Goal: Communication & Community: Connect with others

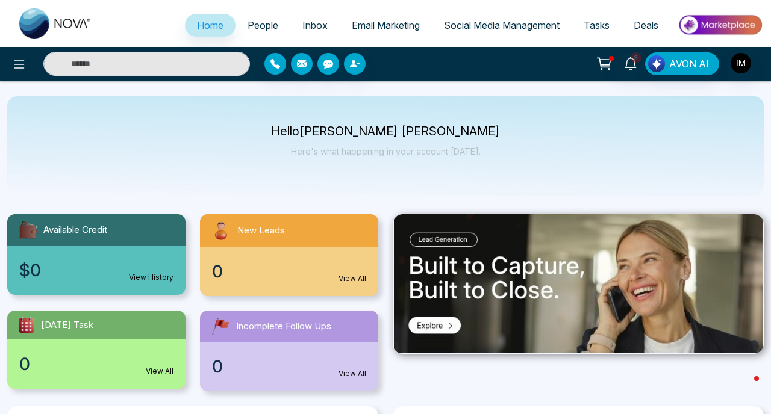
select select "*"
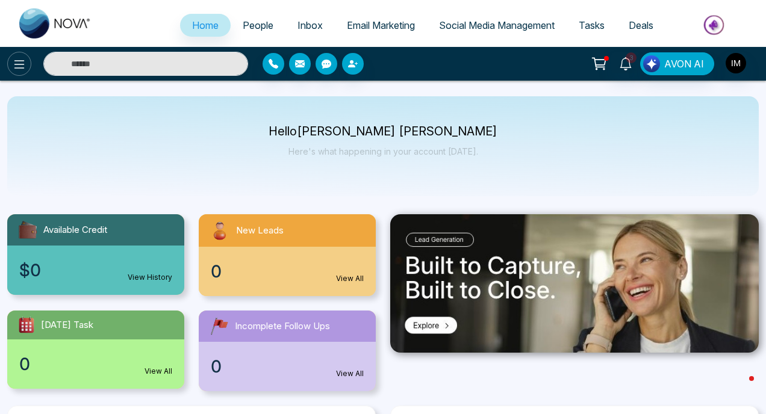
click at [22, 64] on icon at bounding box center [19, 64] width 10 height 8
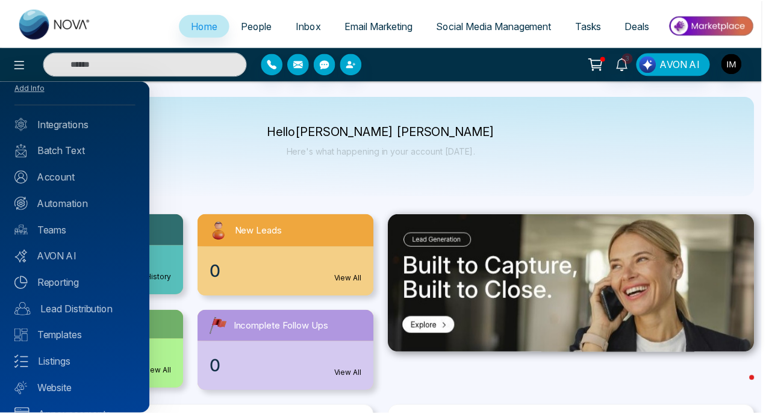
scroll to position [52, 0]
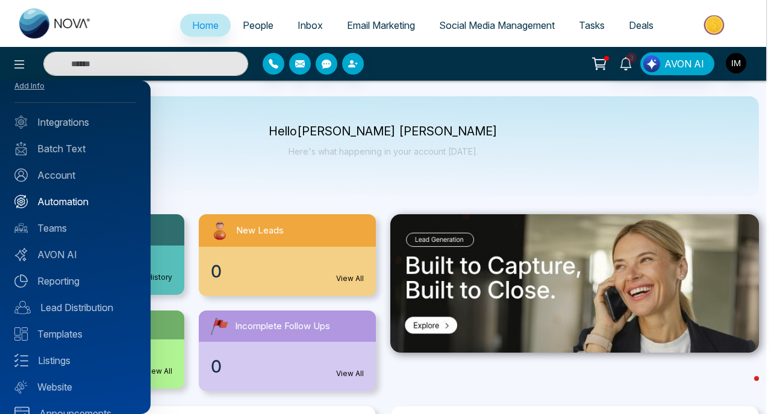
click at [72, 204] on link "Automation" at bounding box center [75, 202] width 122 height 14
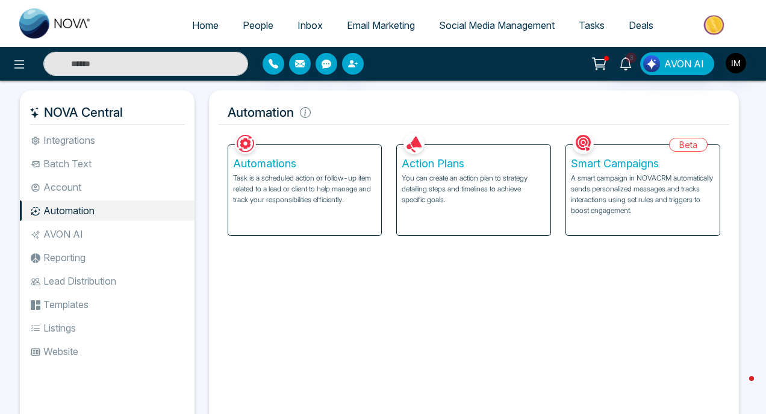
click at [88, 281] on li "Lead Distribution" at bounding box center [107, 281] width 175 height 20
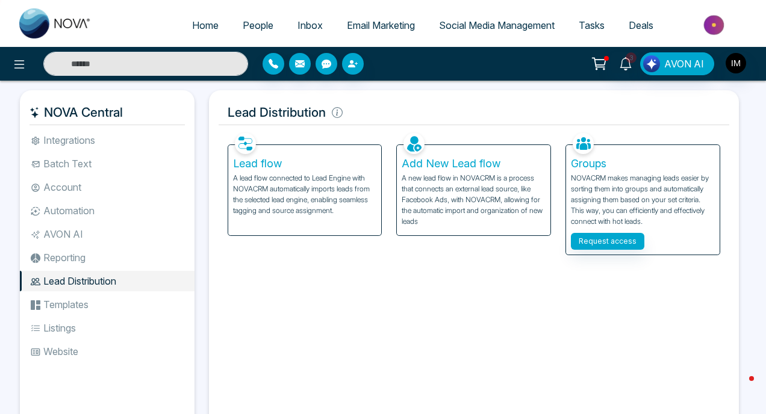
click at [61, 308] on li "Templates" at bounding box center [107, 305] width 175 height 20
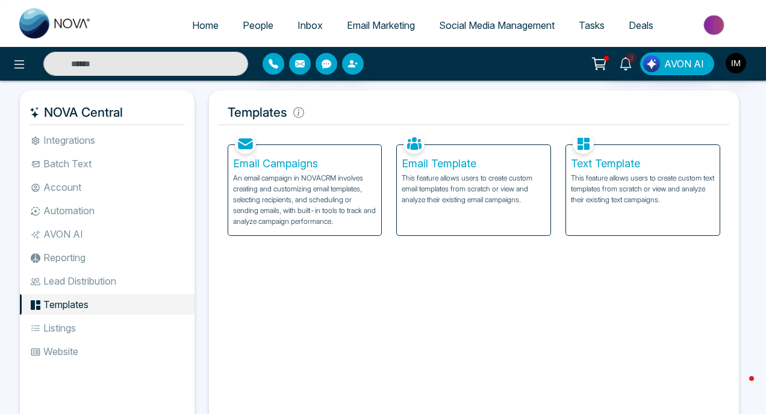
click at [343, 194] on p "An email campaign in NOVACRM involves creating and customizing email templates,…" at bounding box center [305, 200] width 144 height 54
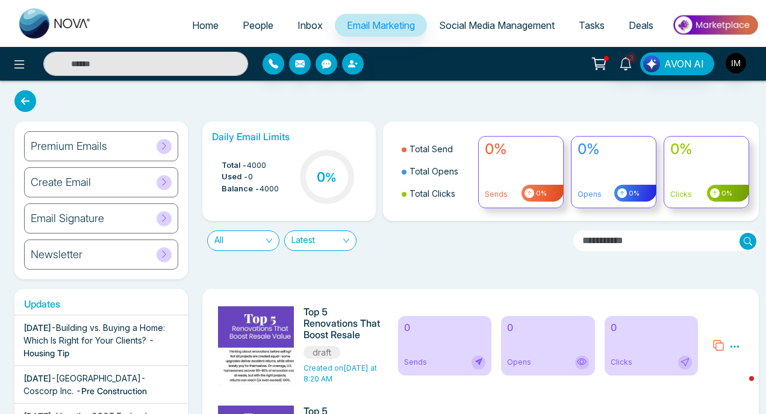
click at [31, 104] on icon at bounding box center [25, 101] width 22 height 22
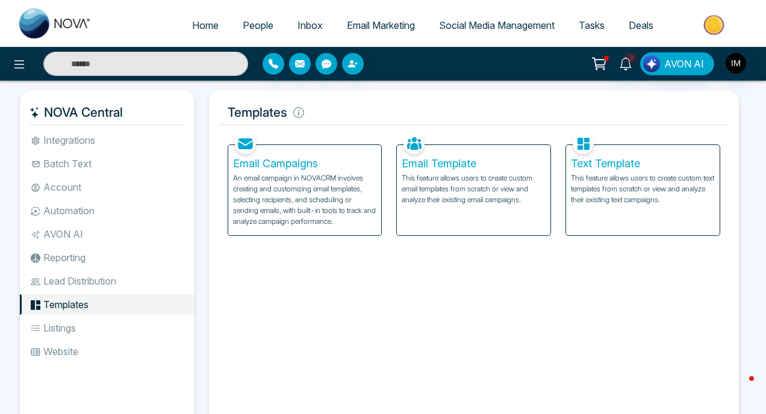
click at [689, 67] on span "AVON AI" at bounding box center [684, 64] width 40 height 14
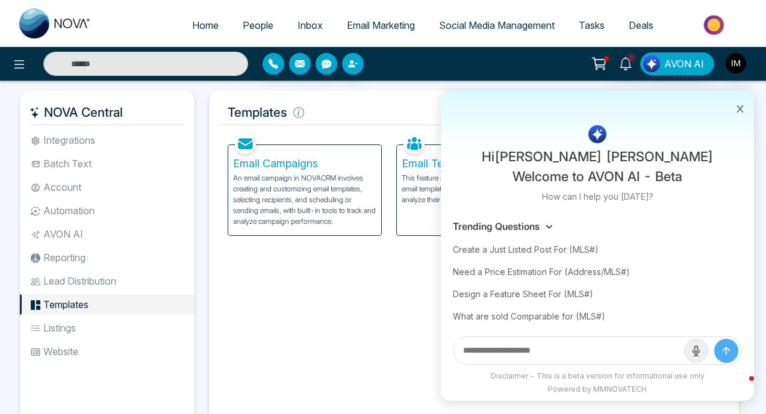
click at [744, 108] on button at bounding box center [740, 107] width 16 height 23
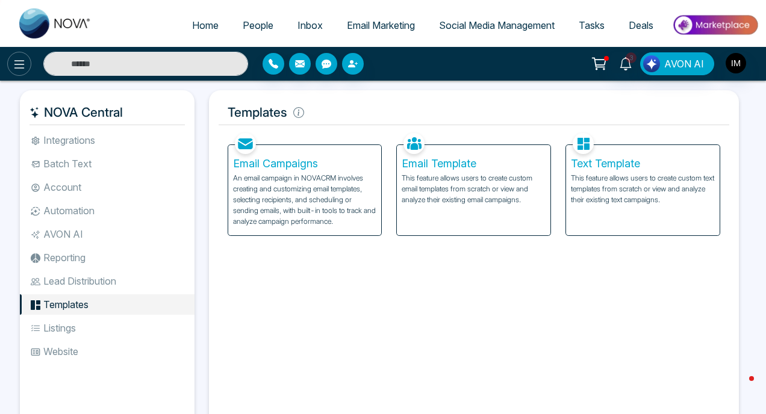
click at [24, 69] on icon at bounding box center [19, 64] width 14 height 14
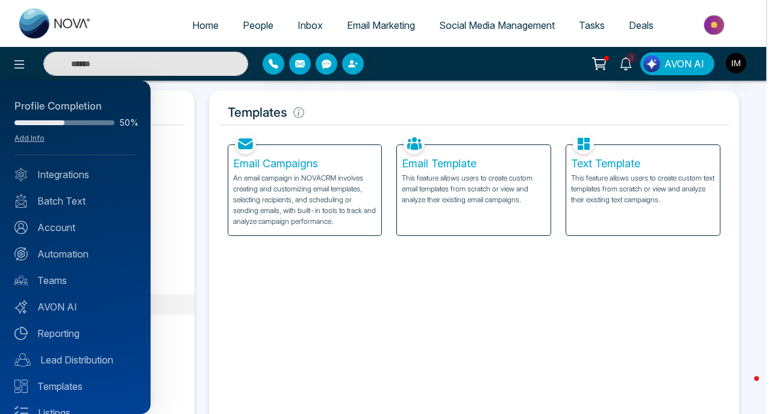
click at [275, 89] on div at bounding box center [385, 207] width 771 height 414
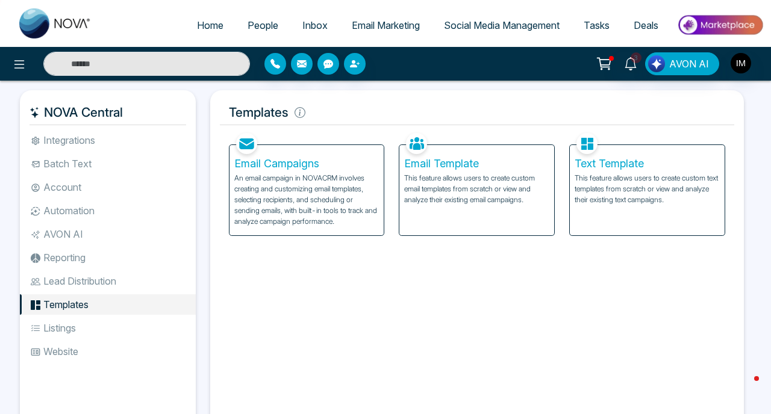
click at [272, 67] on icon "button" at bounding box center [275, 64] width 10 height 10
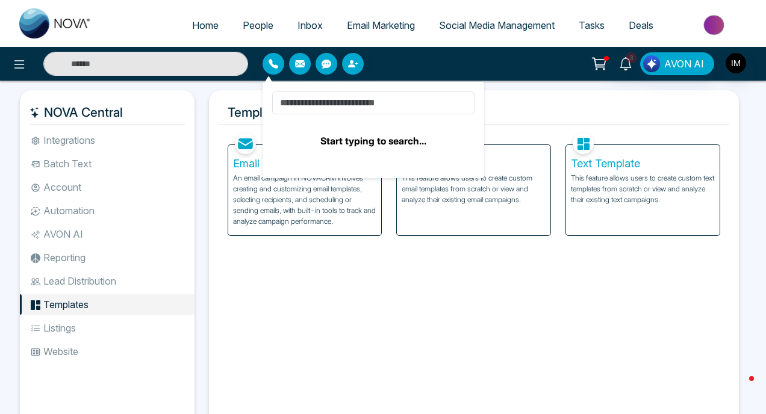
click at [357, 64] on icon "button" at bounding box center [353, 64] width 10 height 10
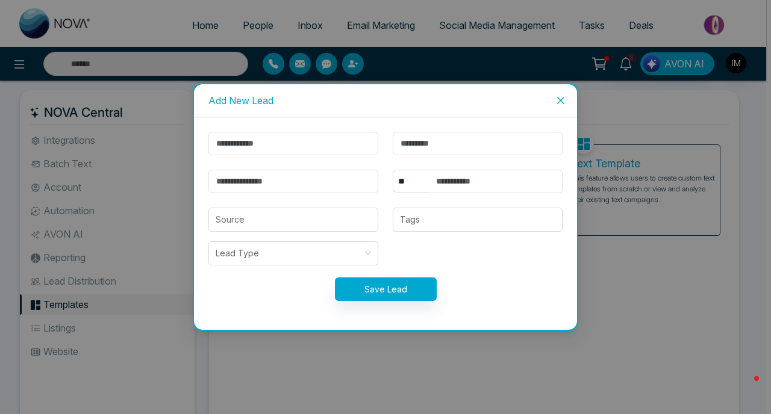
click at [560, 98] on icon "close" at bounding box center [561, 101] width 10 height 10
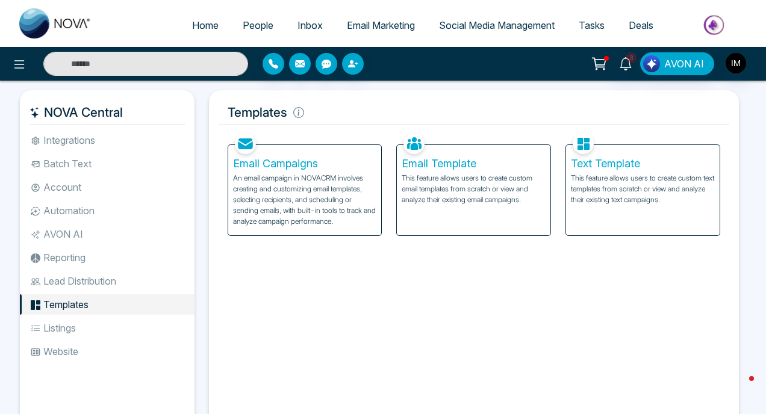
click at [248, 34] on link "People" at bounding box center [258, 25] width 55 height 23
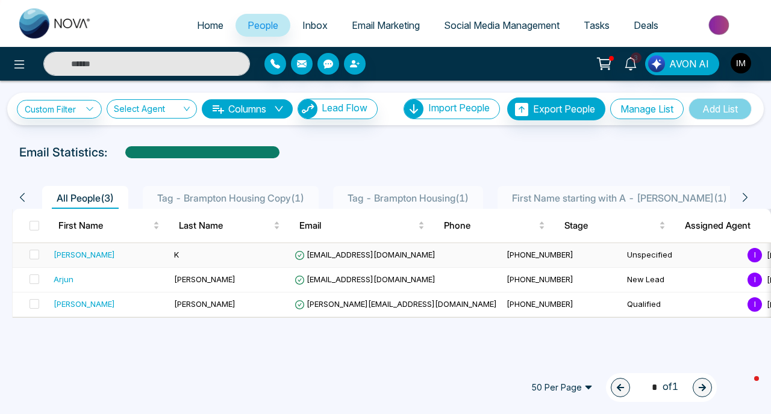
click at [374, 253] on span "[EMAIL_ADDRESS][DOMAIN_NAME]" at bounding box center [365, 255] width 141 height 10
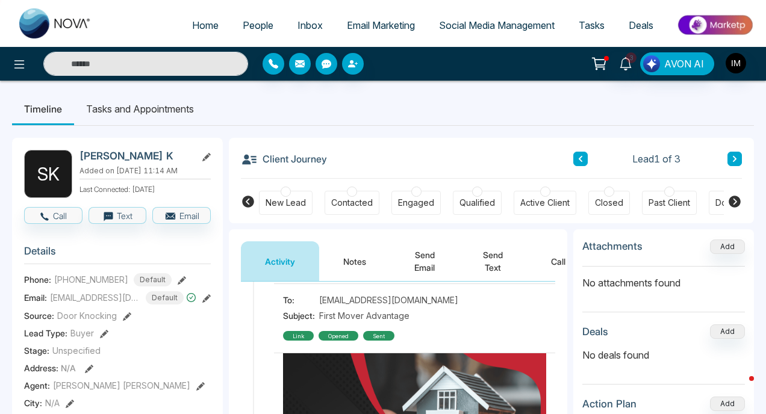
click at [435, 256] on button "Send Email" at bounding box center [424, 262] width 69 height 40
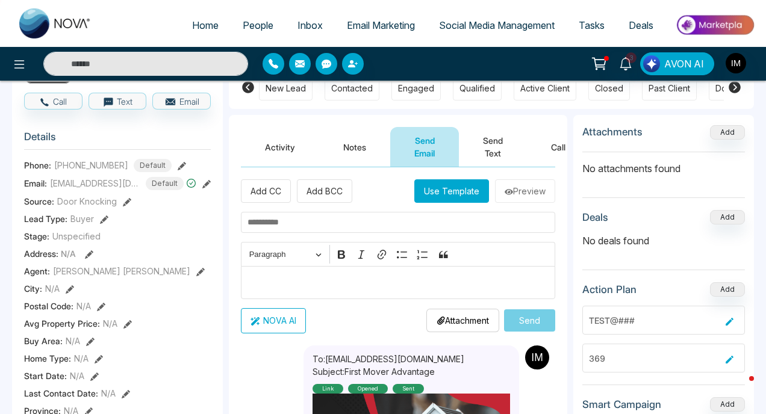
scroll to position [148, 0]
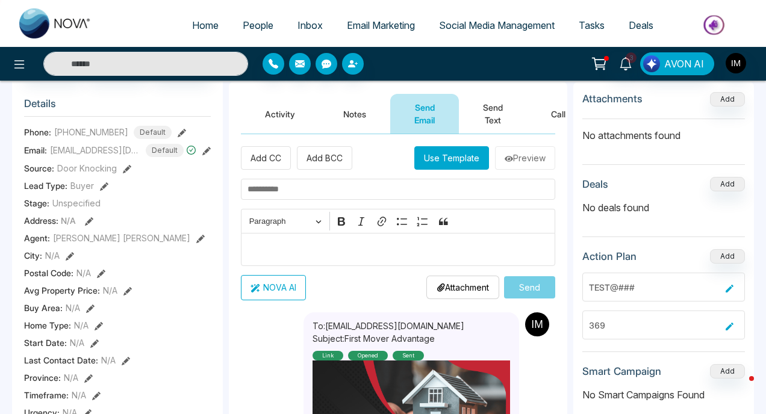
click at [298, 245] on p "Editor editing area: main" at bounding box center [399, 249] width 302 height 14
click at [272, 287] on button "NOVA AI" at bounding box center [273, 287] width 65 height 25
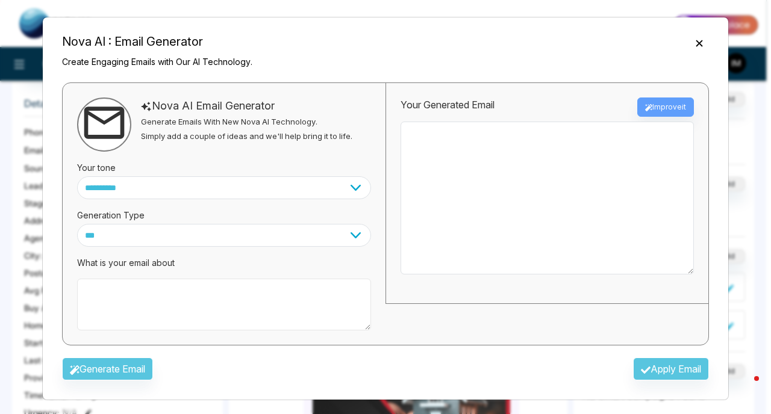
click at [217, 301] on textarea at bounding box center [224, 305] width 294 height 52
click at [693, 45] on icon "Close" at bounding box center [699, 43] width 12 height 12
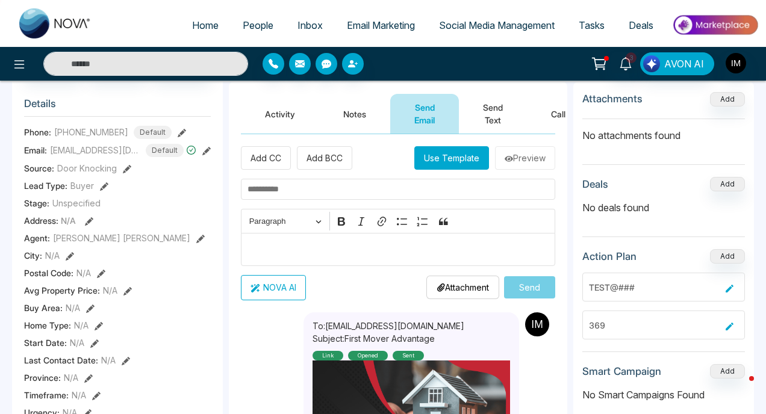
click at [202, 25] on span "Home" at bounding box center [205, 25] width 27 height 12
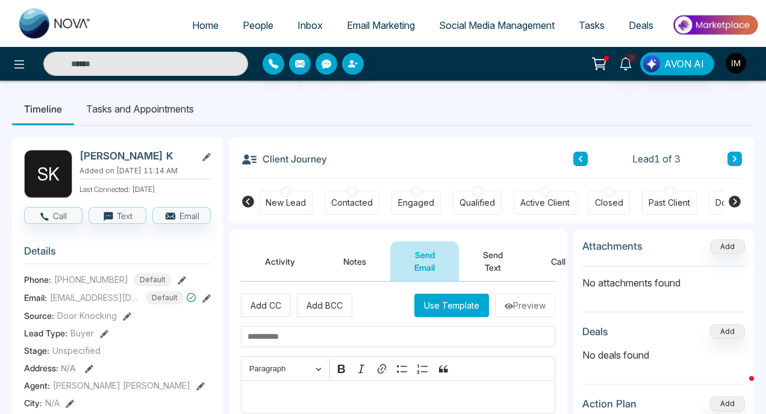
select select "*"
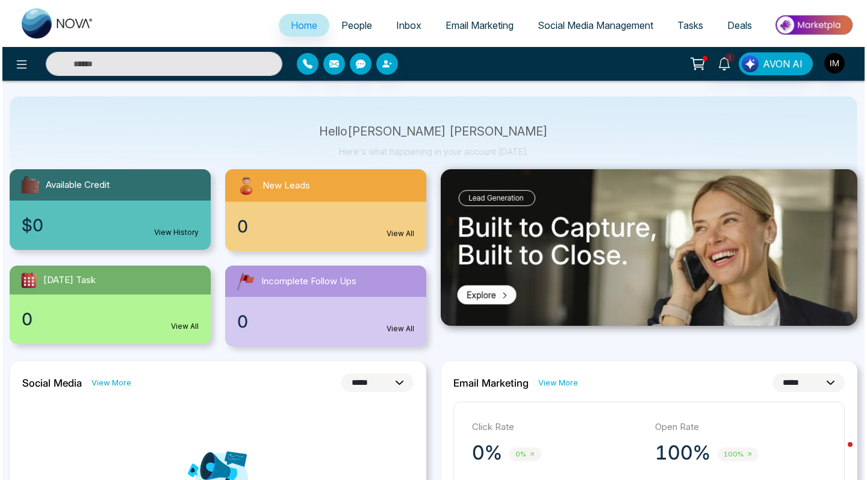
scroll to position [41, 0]
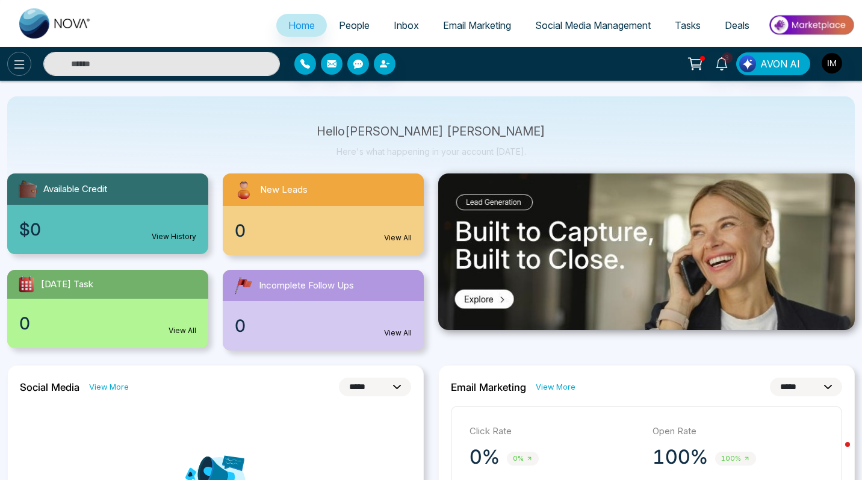
click at [17, 66] on icon at bounding box center [19, 64] width 14 height 14
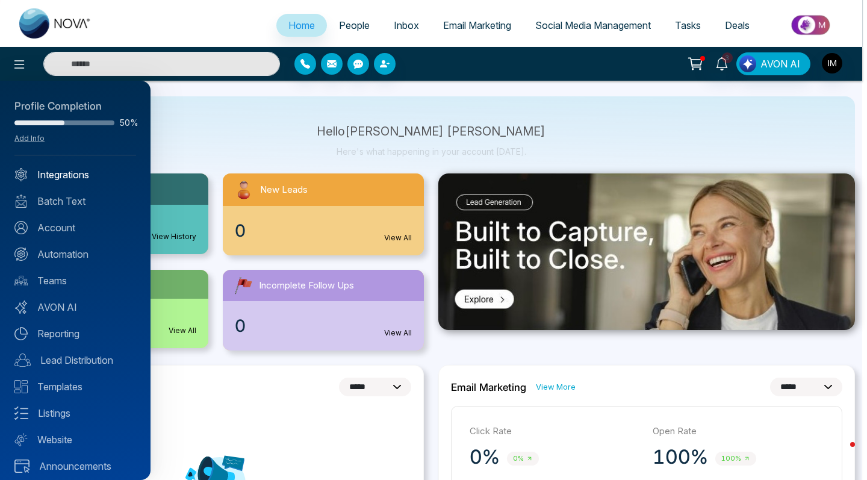
click at [79, 181] on link "Integrations" at bounding box center [75, 174] width 122 height 14
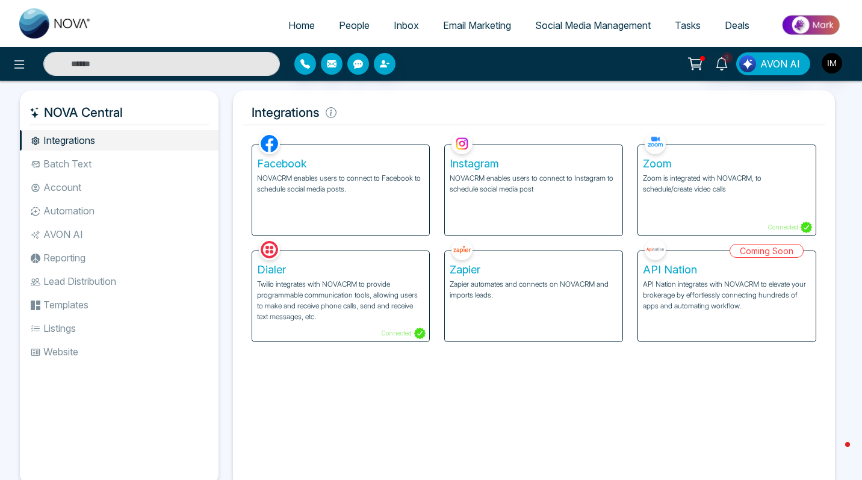
click at [288, 27] on span "Home" at bounding box center [301, 25] width 27 height 12
select select "*"
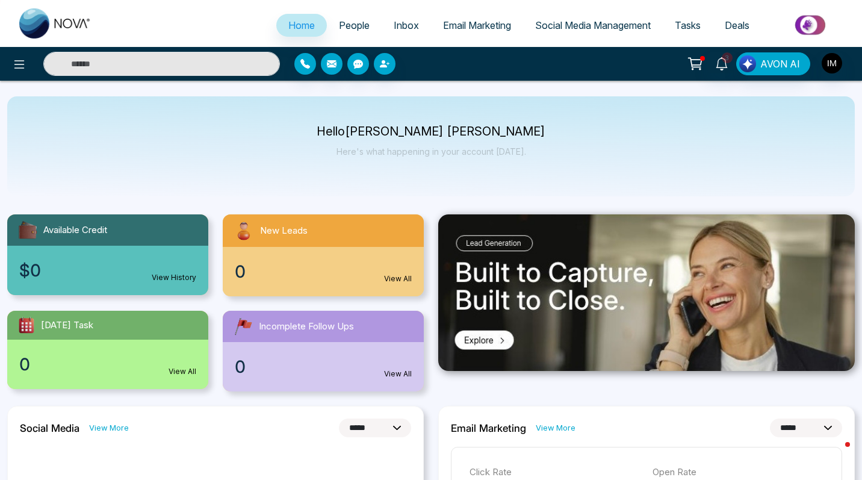
click at [344, 29] on span "People" at bounding box center [354, 25] width 31 height 12
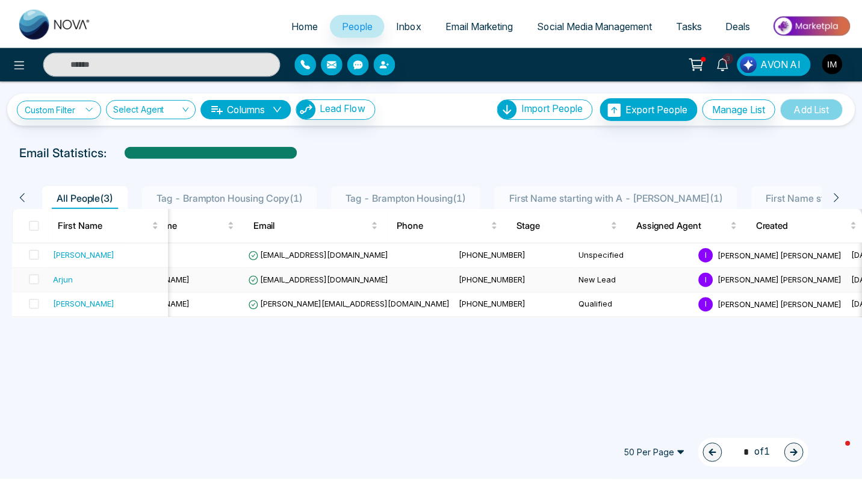
scroll to position [0, 31]
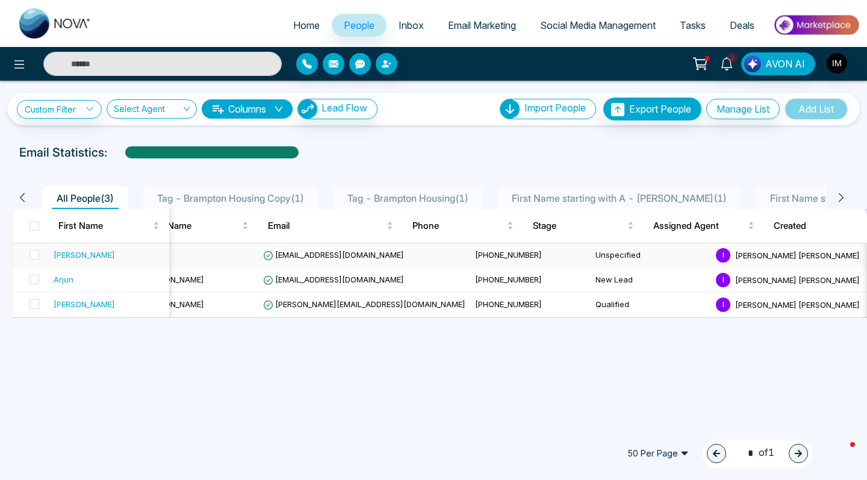
click at [475, 257] on span "[PHONE_NUMBER]" at bounding box center [508, 255] width 67 height 10
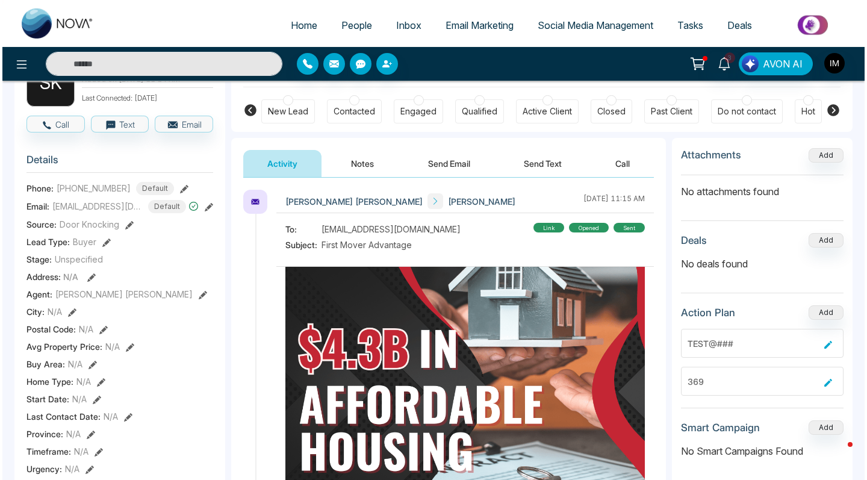
scroll to position [52, 0]
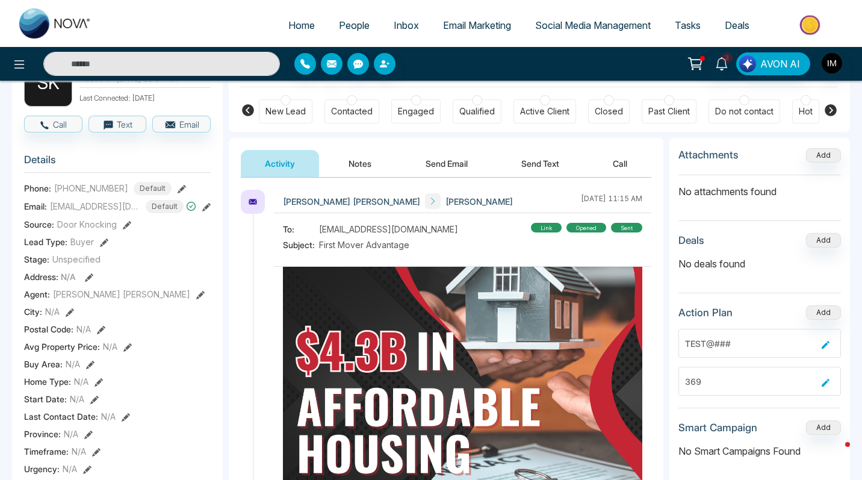
click at [460, 160] on button "Send Email" at bounding box center [447, 163] width 90 height 27
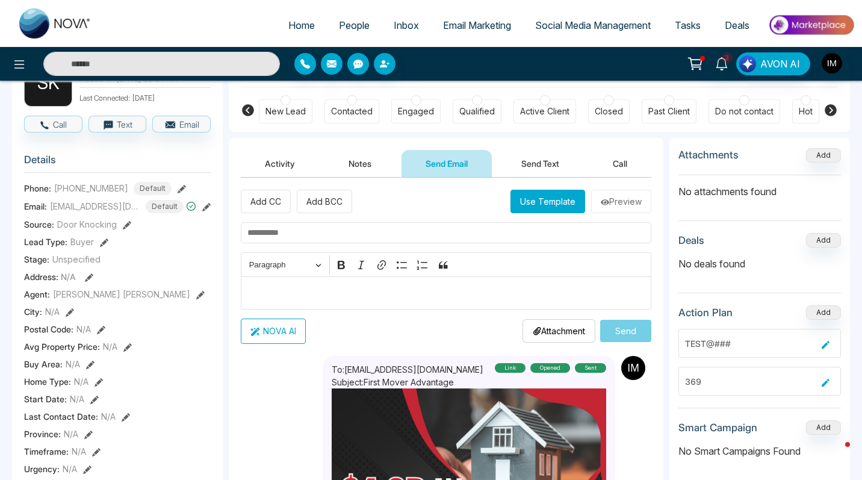
click at [311, 231] on input "text" at bounding box center [446, 232] width 411 height 21
type input "**********"
click at [323, 288] on p "Editor editing area: main" at bounding box center [447, 292] width 398 height 14
click at [271, 335] on button "NOVA AI" at bounding box center [273, 331] width 65 height 25
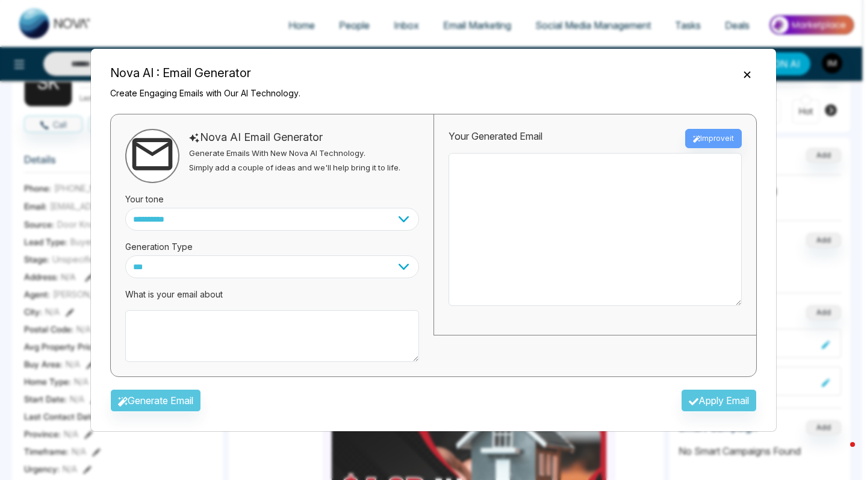
click at [747, 74] on icon "Close" at bounding box center [747, 74] width 7 height 7
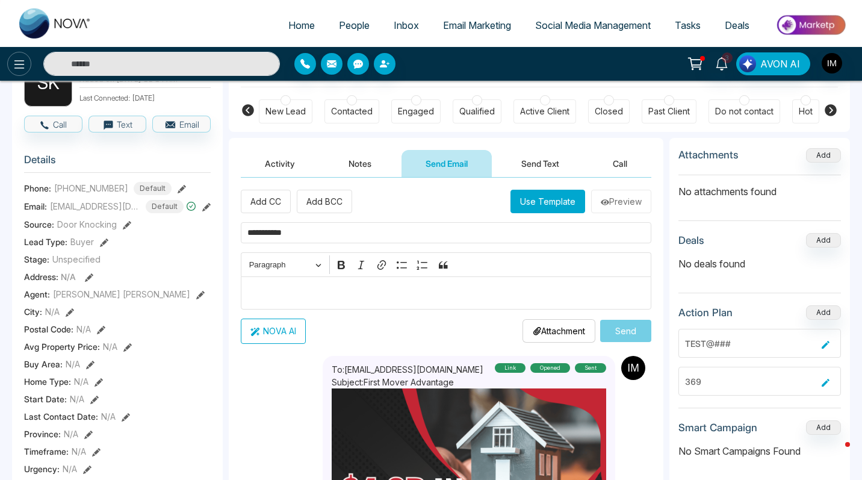
click at [19, 63] on icon at bounding box center [19, 64] width 14 height 14
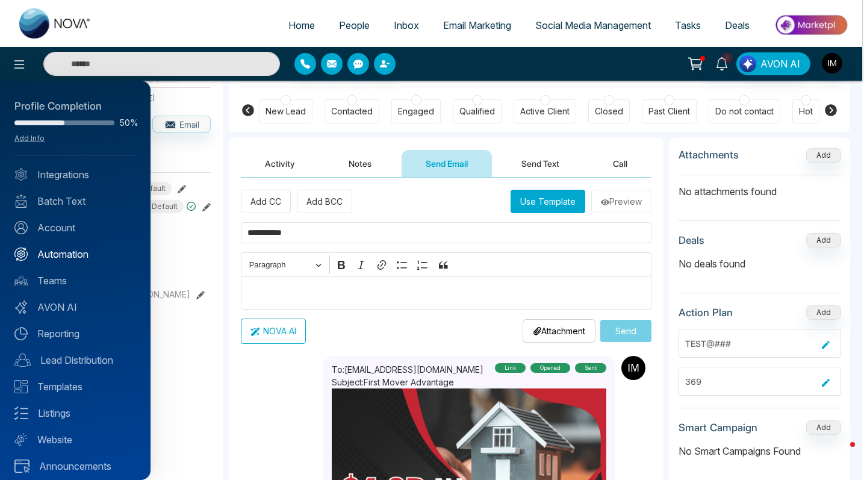
click at [53, 252] on link "Automation" at bounding box center [75, 254] width 122 height 14
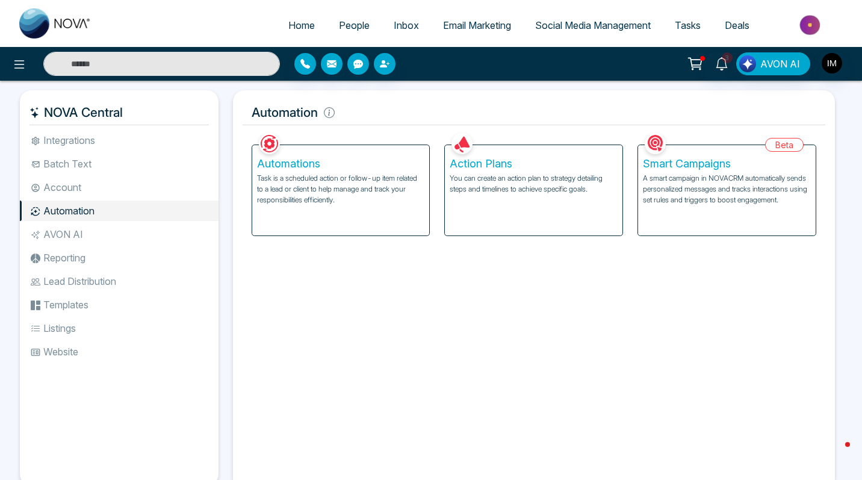
click at [299, 30] on span "Home" at bounding box center [301, 25] width 27 height 12
select select "*"
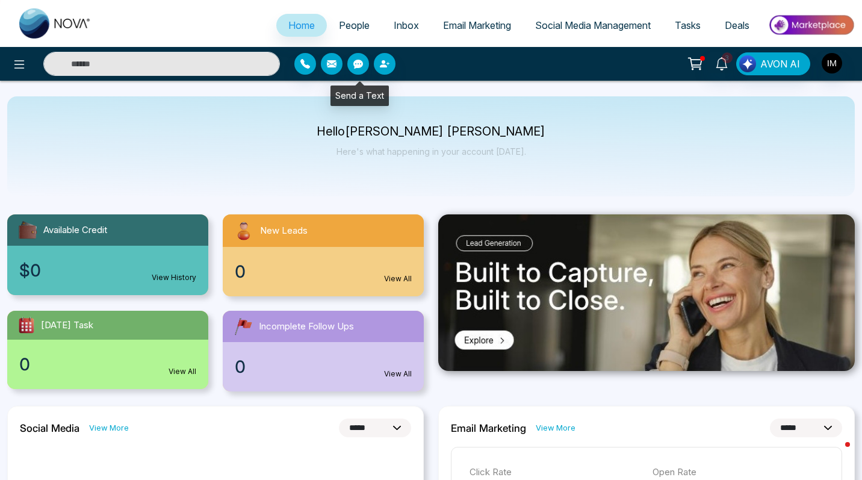
click at [343, 25] on span "People" at bounding box center [354, 25] width 31 height 12
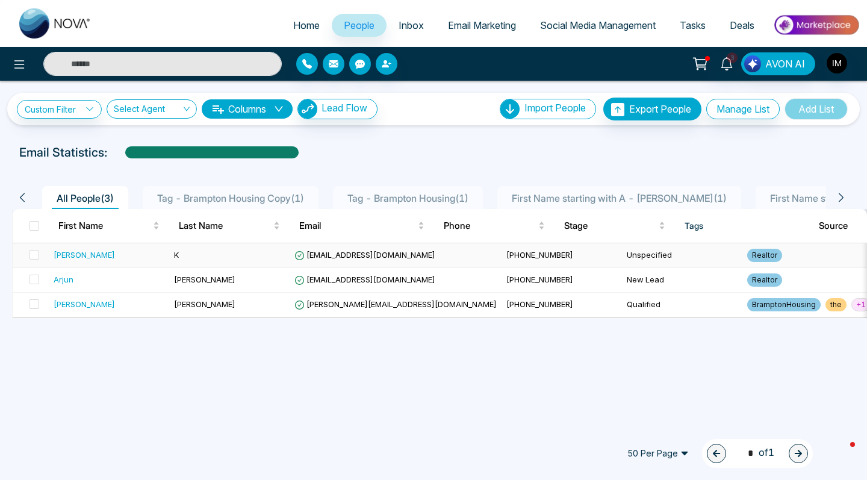
click at [507, 254] on span "[PHONE_NUMBER]" at bounding box center [540, 255] width 67 height 10
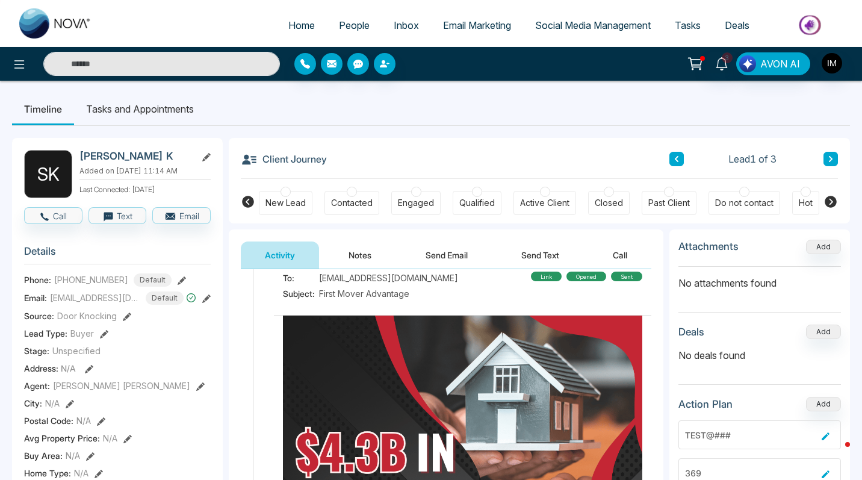
scroll to position [39, 0]
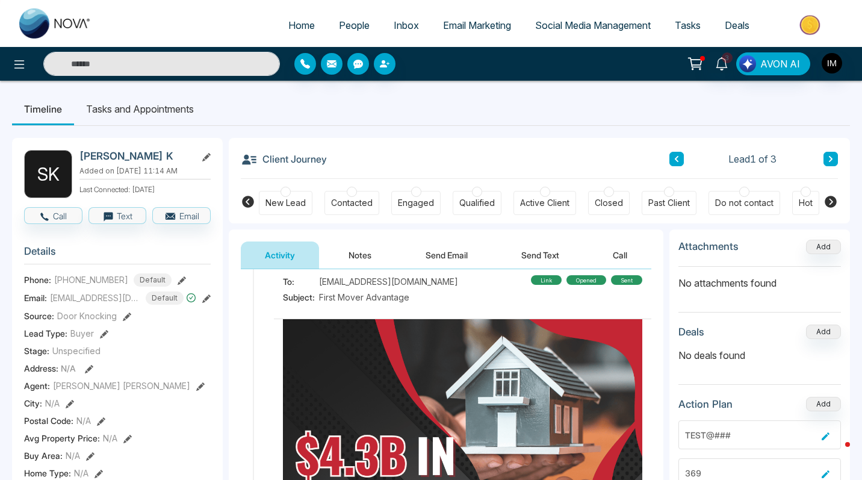
click at [371, 253] on button "Notes" at bounding box center [360, 255] width 71 height 27
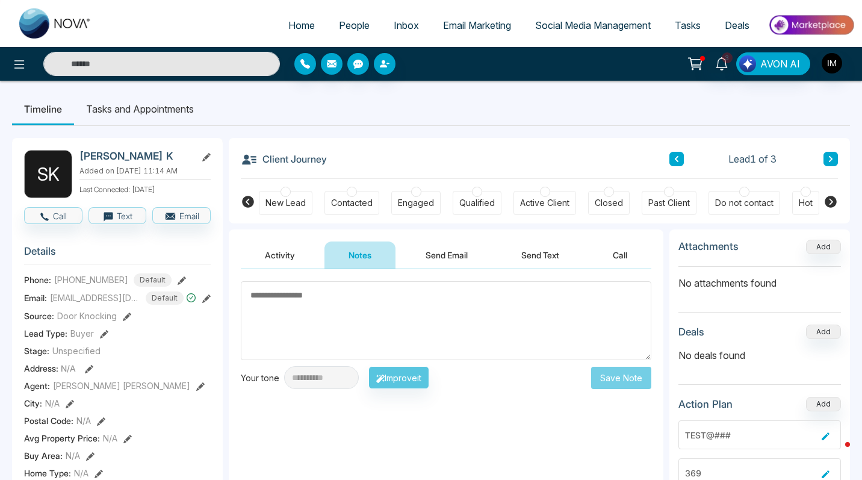
click at [454, 258] on button "Send Email" at bounding box center [447, 255] width 90 height 27
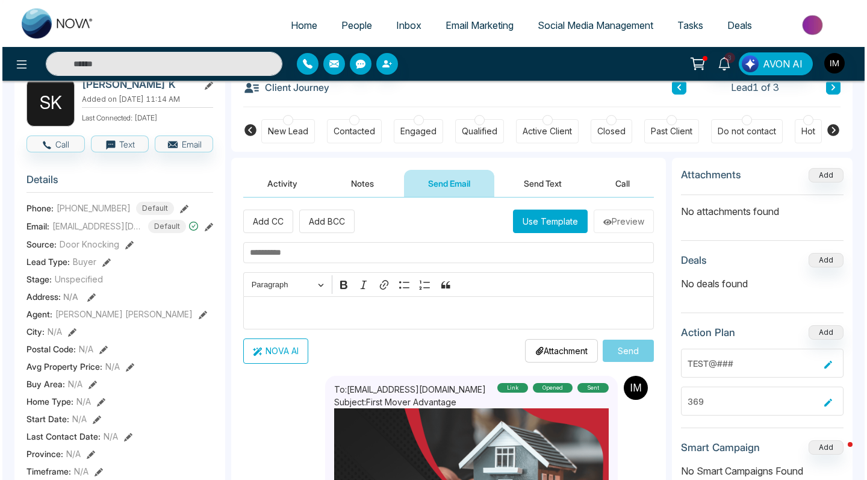
scroll to position [63, 0]
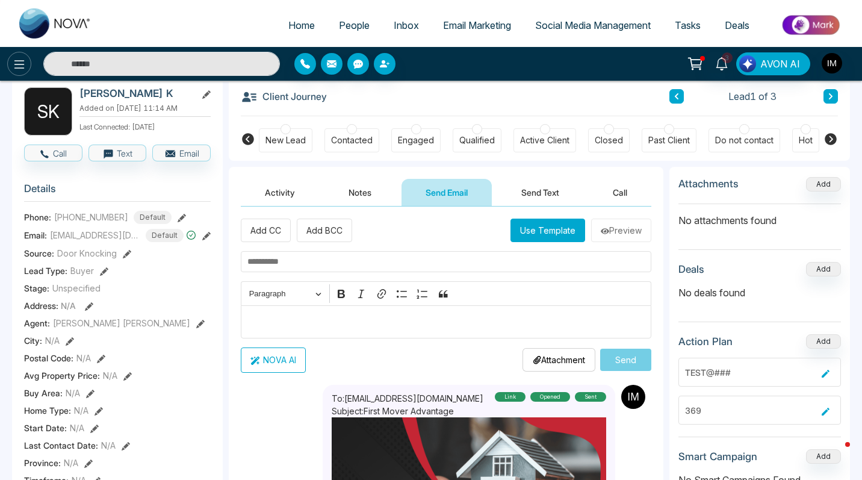
click at [28, 67] on button at bounding box center [19, 64] width 24 height 24
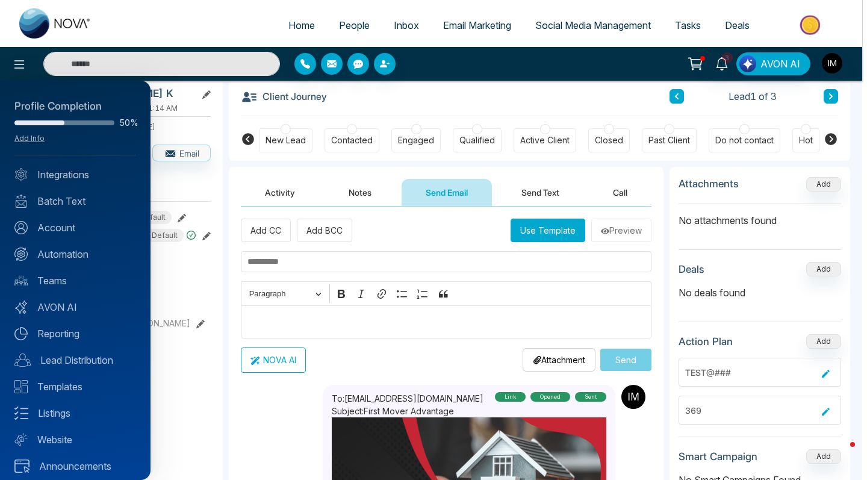
click at [550, 190] on div at bounding box center [433, 240] width 867 height 480
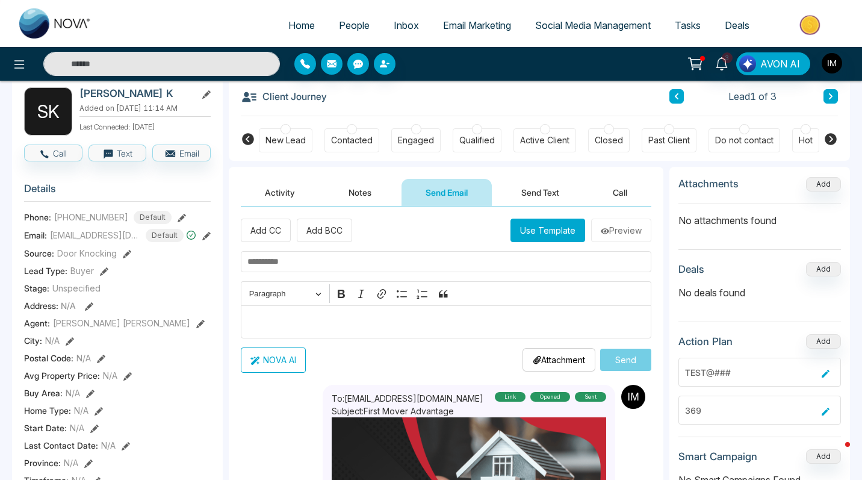
click at [550, 190] on button "Send Text" at bounding box center [540, 192] width 86 height 27
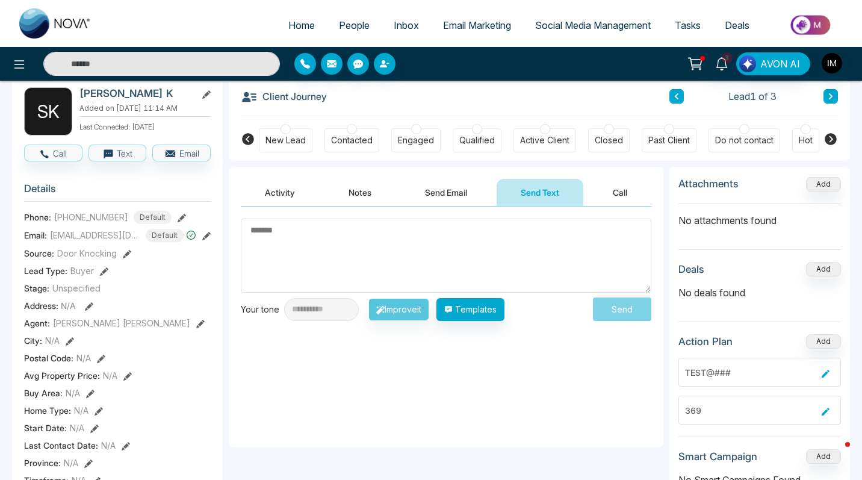
click at [507, 269] on textarea at bounding box center [446, 256] width 411 height 74
click at [619, 195] on button "Call" at bounding box center [620, 192] width 63 height 27
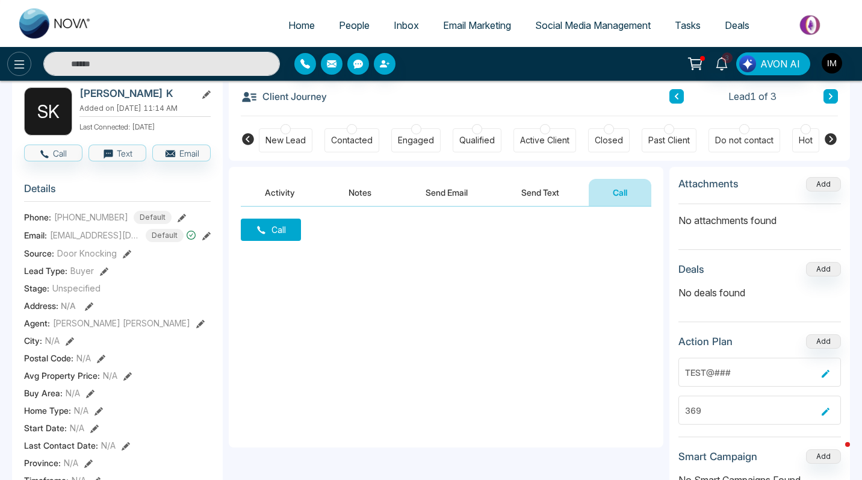
click at [21, 63] on icon at bounding box center [19, 64] width 14 height 14
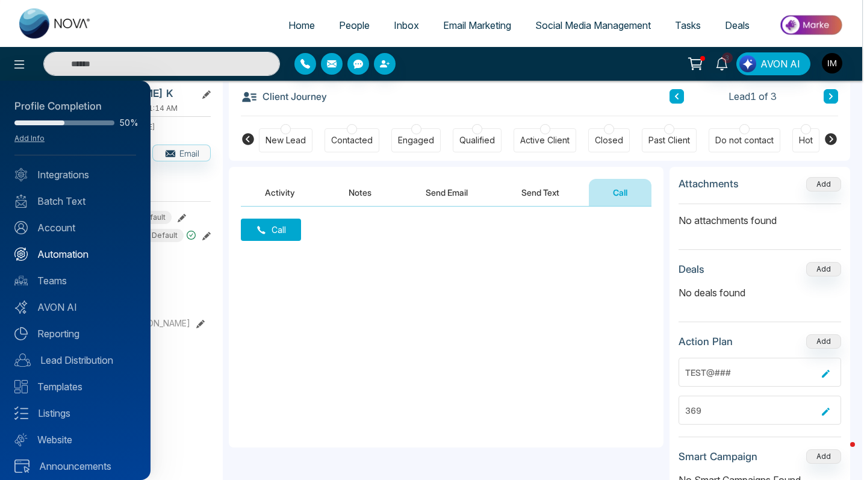
click at [69, 252] on link "Automation" at bounding box center [75, 254] width 122 height 14
